Goal: Communication & Community: Ask a question

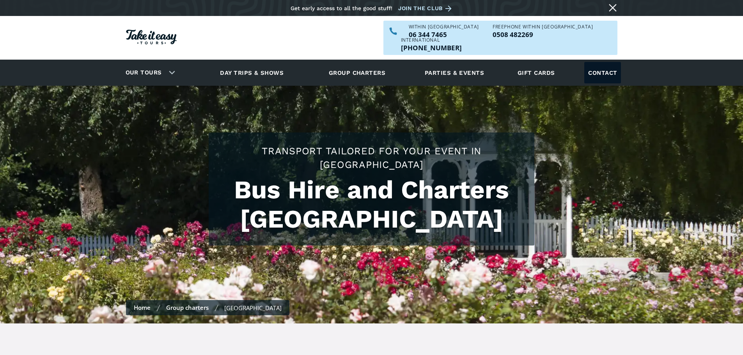
click at [604, 62] on link "Contact" at bounding box center [602, 72] width 37 height 21
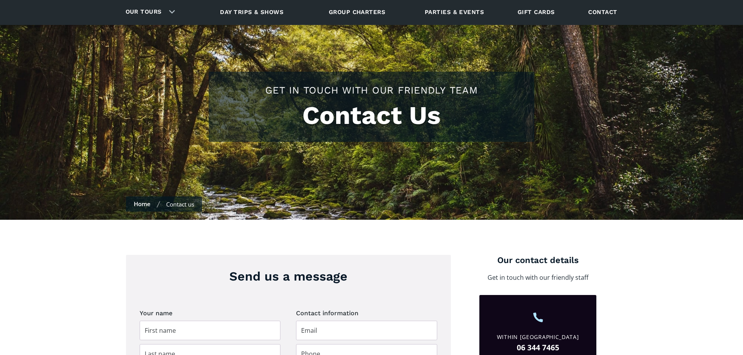
scroll to position [156, 0]
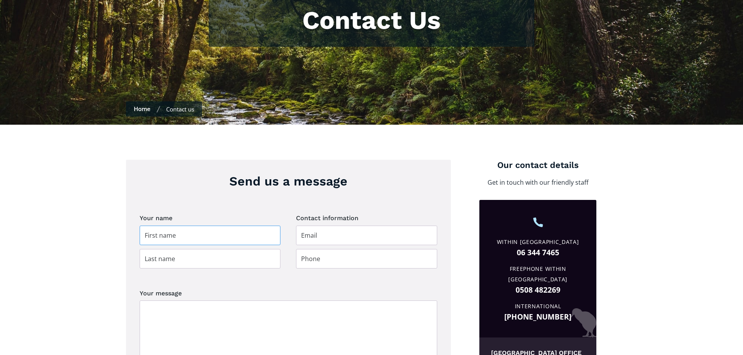
click at [162, 226] on input "Contact page" at bounding box center [210, 236] width 141 height 20
type input "[PERSON_NAME]"
type input "Love"
type input "[PERSON_NAME][DOMAIN_NAME][EMAIL_ADDRESS][DOMAIN_NAME]"
click at [328, 249] on input "Contact page" at bounding box center [366, 259] width 141 height 20
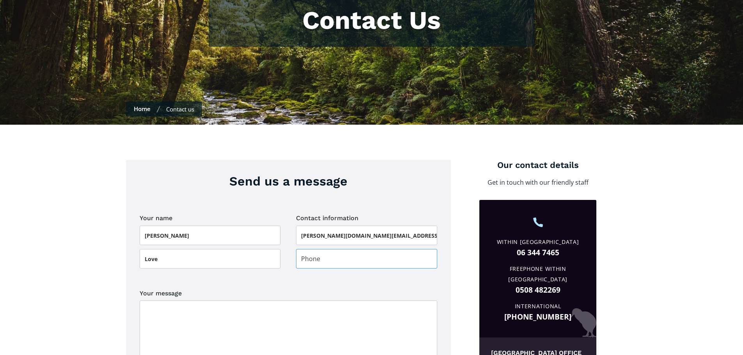
type input "0272324040"
click at [250, 306] on textarea "Your message" at bounding box center [289, 330] width 298 height 59
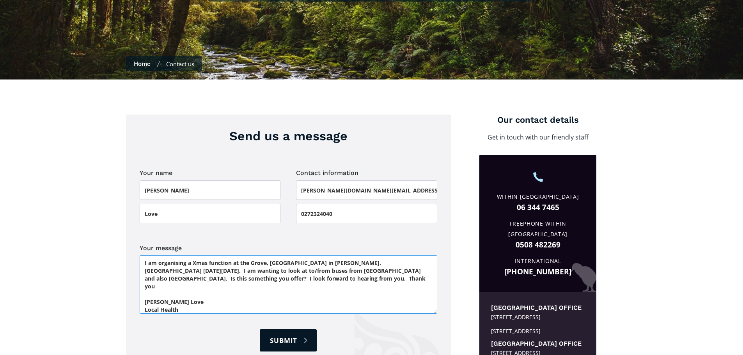
scroll to position [273, 0]
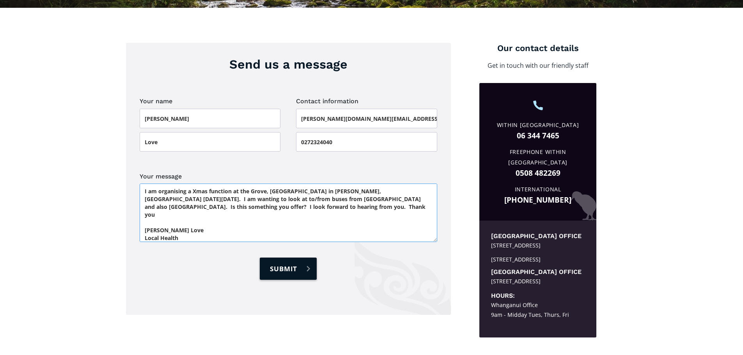
type textarea "Hi there I am organising a Xmas function at the Grove, Vintage Car Club in Kelv…"
click at [279, 258] on input "Submit" at bounding box center [288, 269] width 57 height 22
type input "Please wait..."
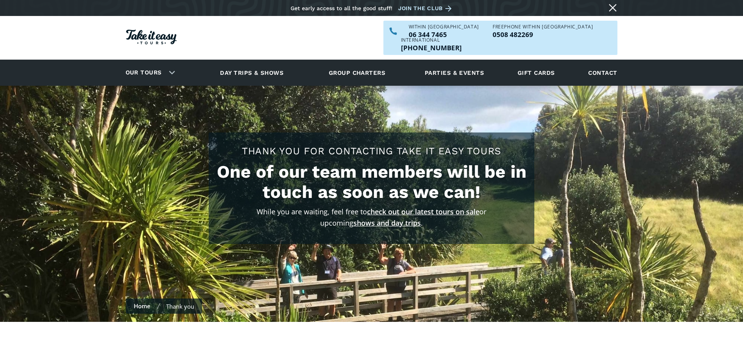
scroll to position [234, 0]
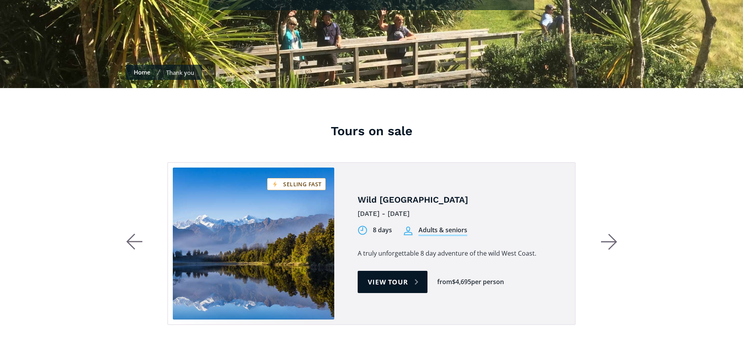
drag, startPoint x: 438, startPoint y: 232, endPoint x: 450, endPoint y: 176, distance: 57.1
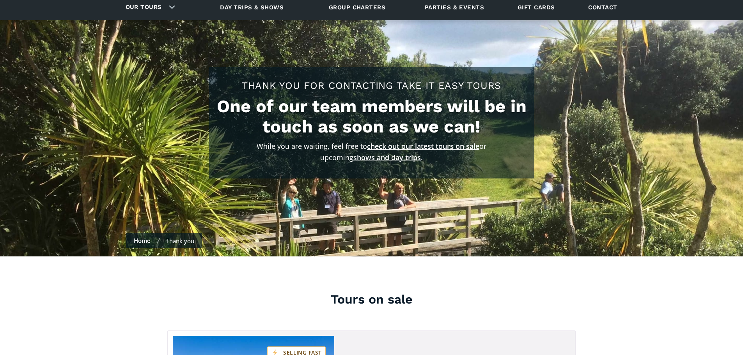
scroll to position [0, 0]
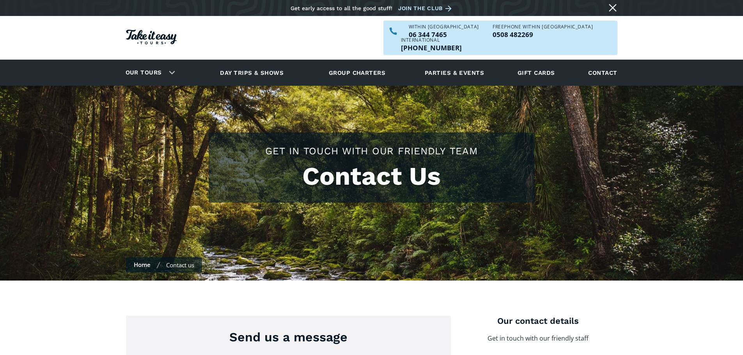
scroll to position [273, 0]
